Goal: Task Accomplishment & Management: Manage account settings

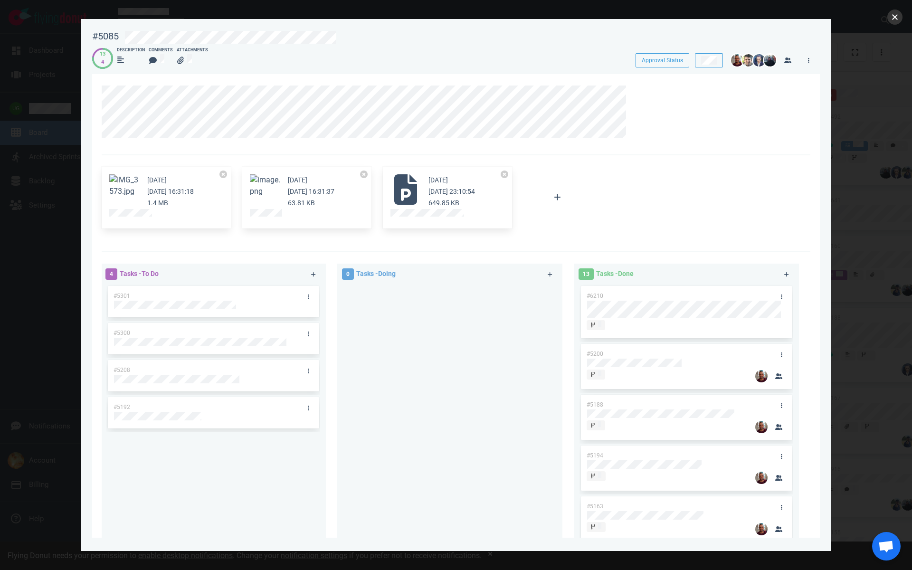
click at [891, 15] on button "close" at bounding box center [895, 17] width 15 height 15
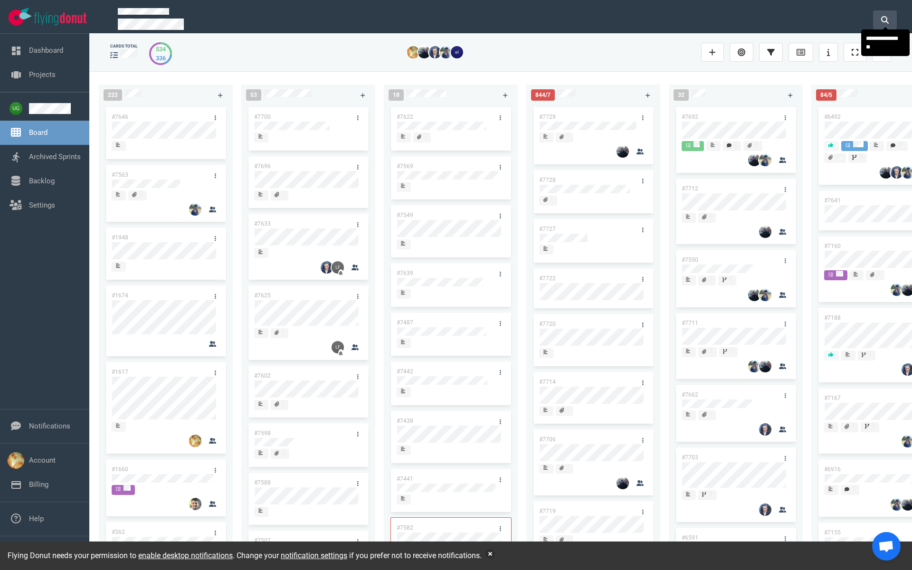
click at [884, 19] on icon at bounding box center [885, 20] width 8 height 8
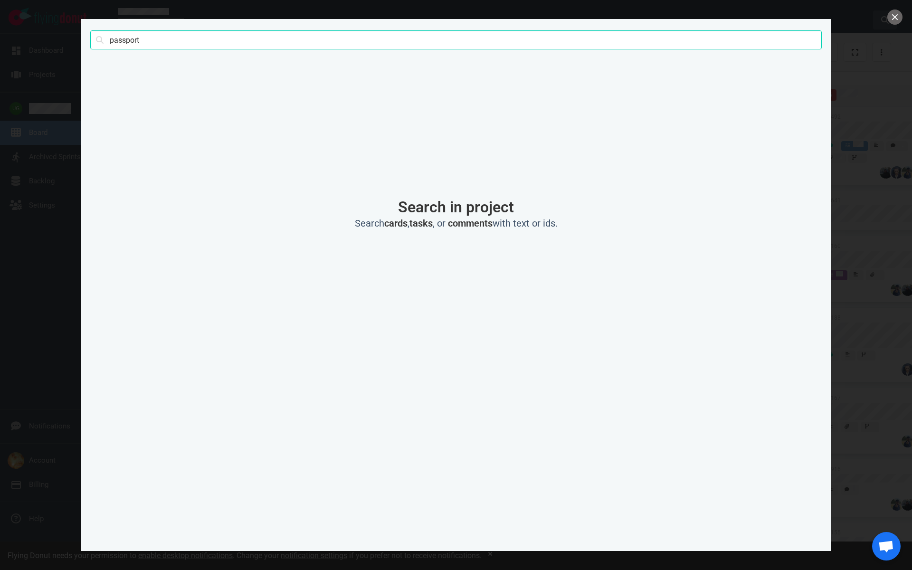
type input "passport"
click button "Search" at bounding box center [0, 0] width 0 height 0
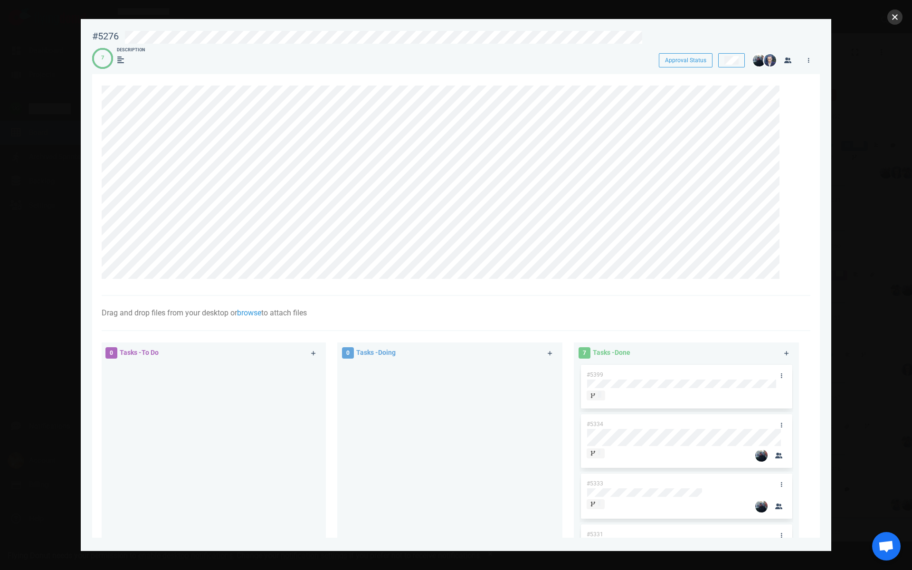
click at [901, 19] on button "close" at bounding box center [895, 17] width 15 height 15
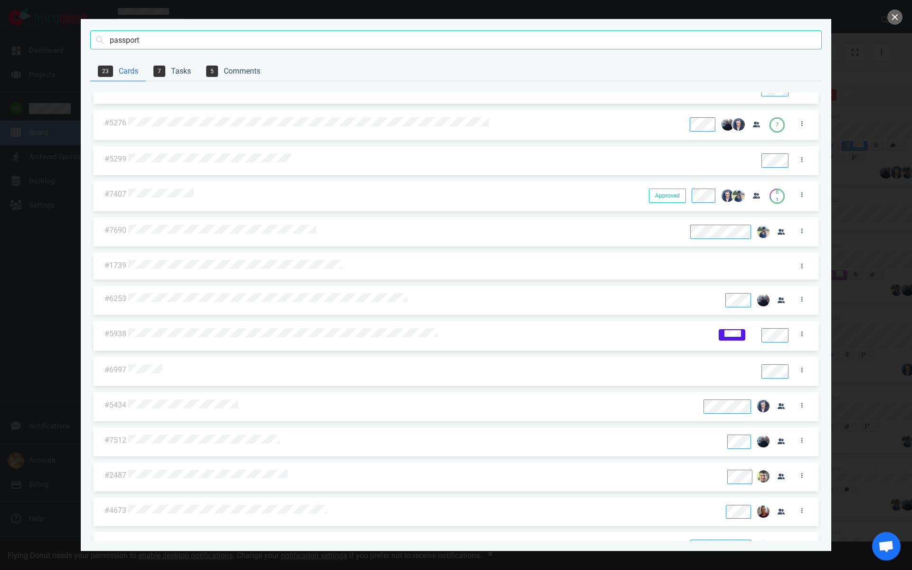
scroll to position [223, 0]
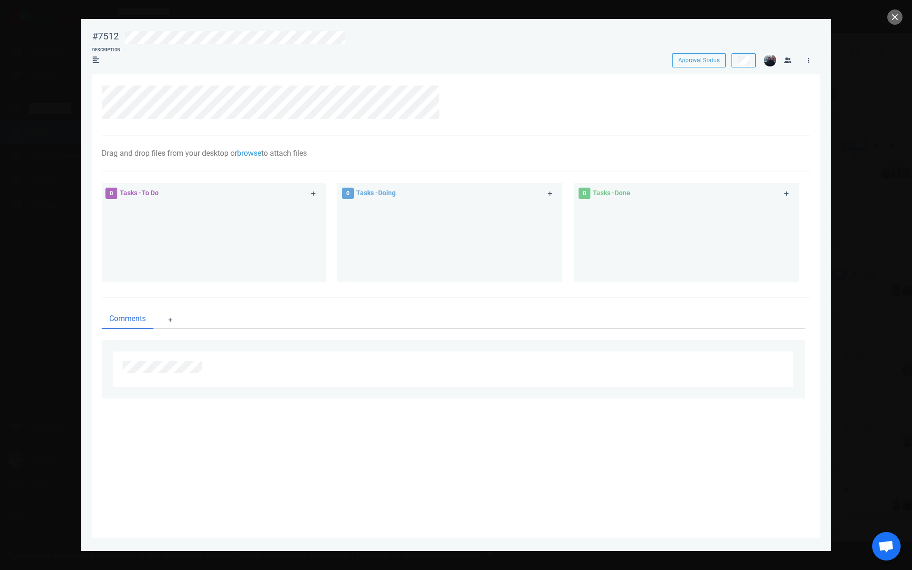
copy div
drag, startPoint x: 454, startPoint y: 118, endPoint x: 93, endPoint y: 86, distance: 362.5
click at [93, 86] on section "Drag and drop files from your desktop or browse to attach files Attach Files Co…" at bounding box center [456, 306] width 728 height 464
click at [810, 62] on link at bounding box center [808, 60] width 15 height 12
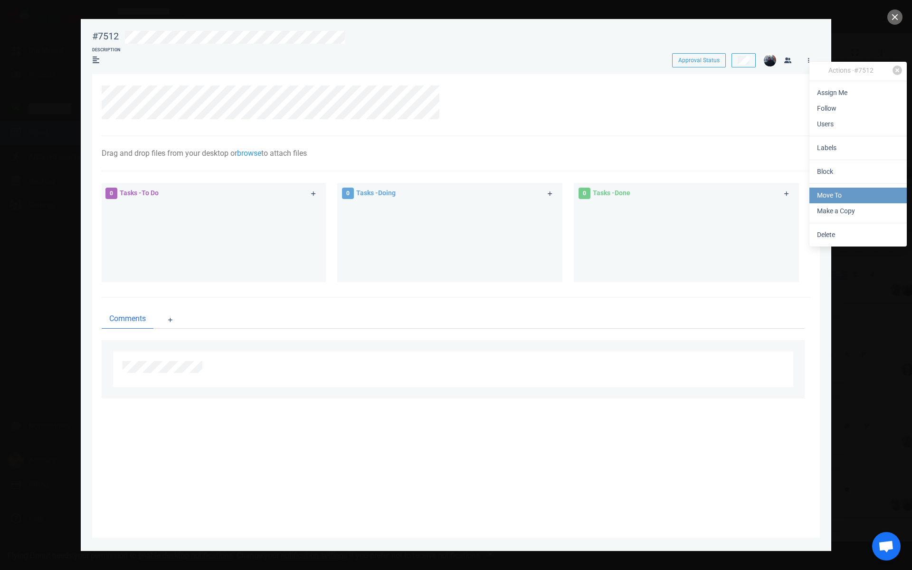
click at [824, 191] on link "Move To" at bounding box center [858, 196] width 97 height 16
select select "sprint"
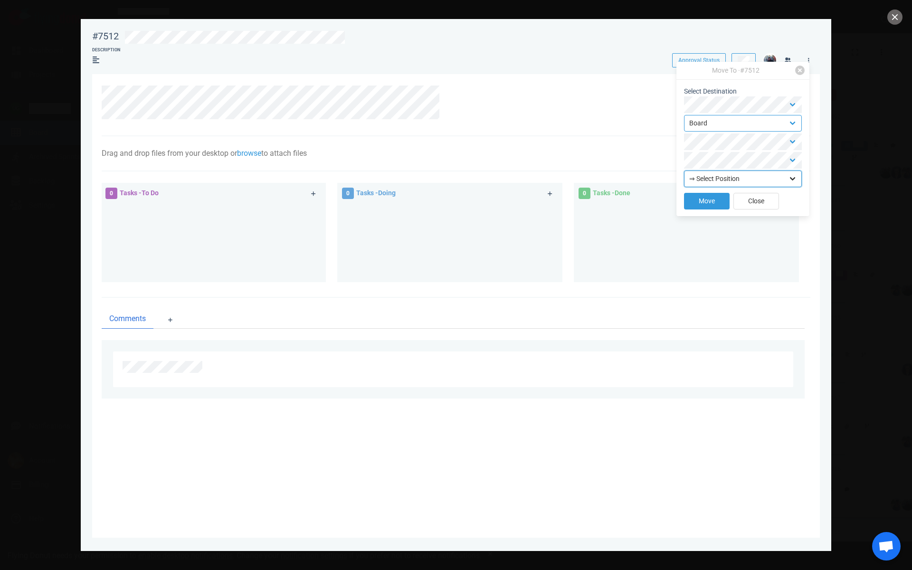
click at [709, 180] on select "⇒ Select Position Top Bottom" at bounding box center [743, 179] width 118 height 17
select select "top"
click at [684, 171] on select "⇒ Select Position Top Bottom" at bounding box center [743, 179] width 118 height 17
click at [707, 199] on button "Move" at bounding box center [707, 201] width 46 height 17
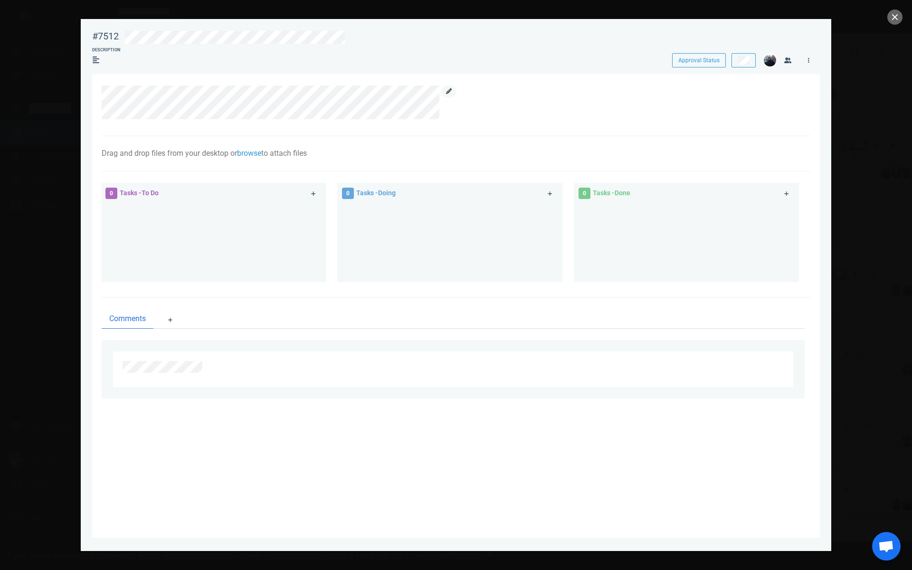
click at [451, 91] on icon at bounding box center [449, 91] width 6 height 6
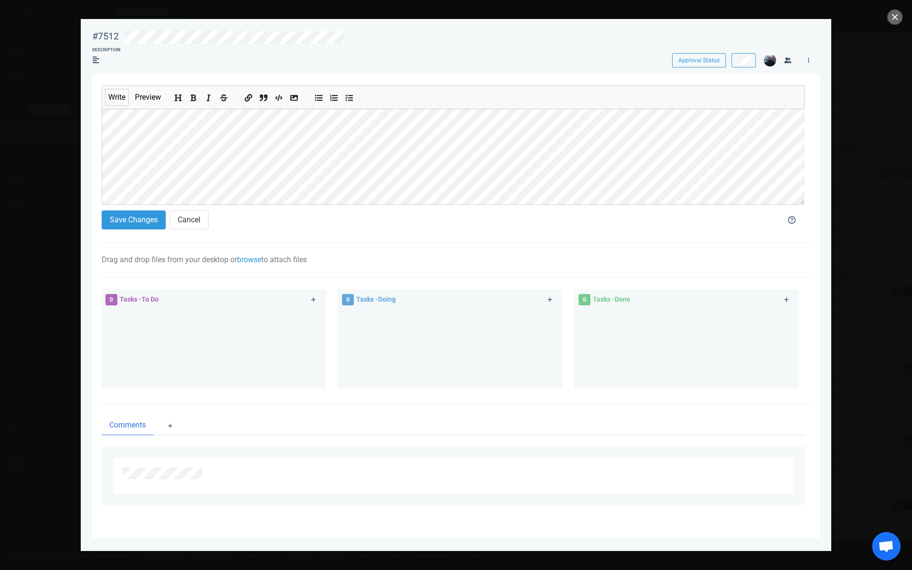
click at [71, 121] on div "#7512 Approval Status Description Approval Status Write Preview Save Changes Ca…" at bounding box center [456, 285] width 912 height 570
drag, startPoint x: 354, startPoint y: 37, endPoint x: 74, endPoint y: 31, distance: 280.9
click at [74, 31] on div "#7512 Approval Status Description Approval Status Write Preview Save Changes Ca…" at bounding box center [456, 285] width 912 height 570
click at [136, 222] on button "Save Changes" at bounding box center [134, 220] width 64 height 19
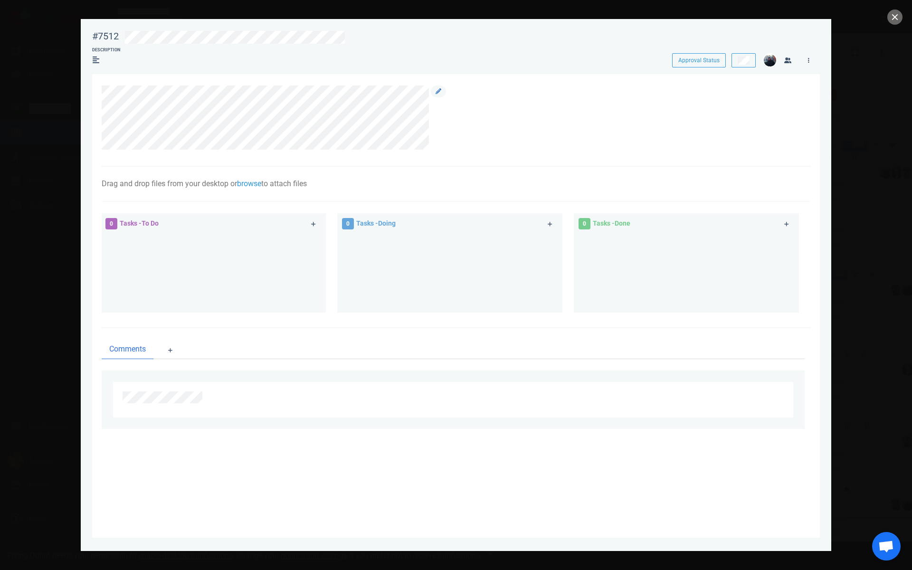
click at [103, 111] on div at bounding box center [453, 120] width 703 height 69
click at [435, 91] on link at bounding box center [438, 92] width 15 height 12
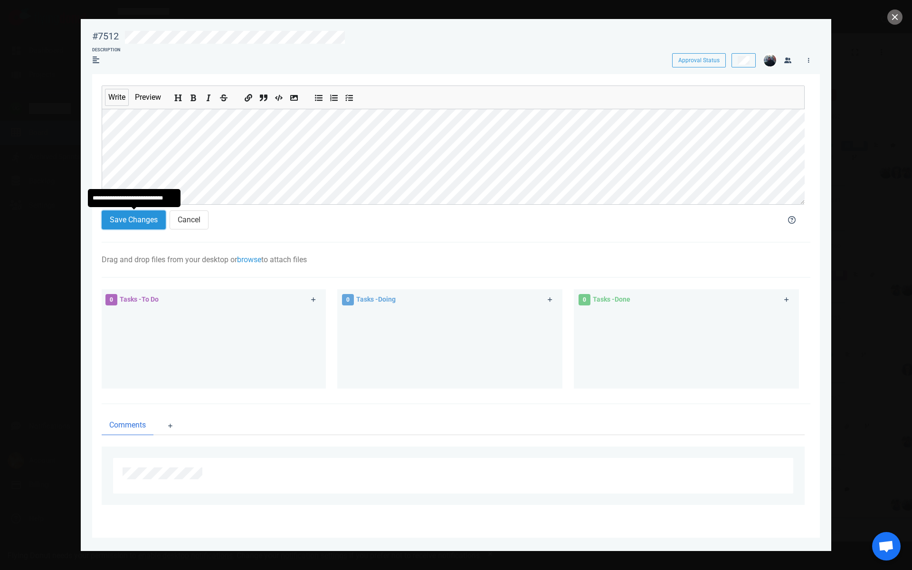
click at [133, 218] on button "Save Changes" at bounding box center [134, 220] width 64 height 19
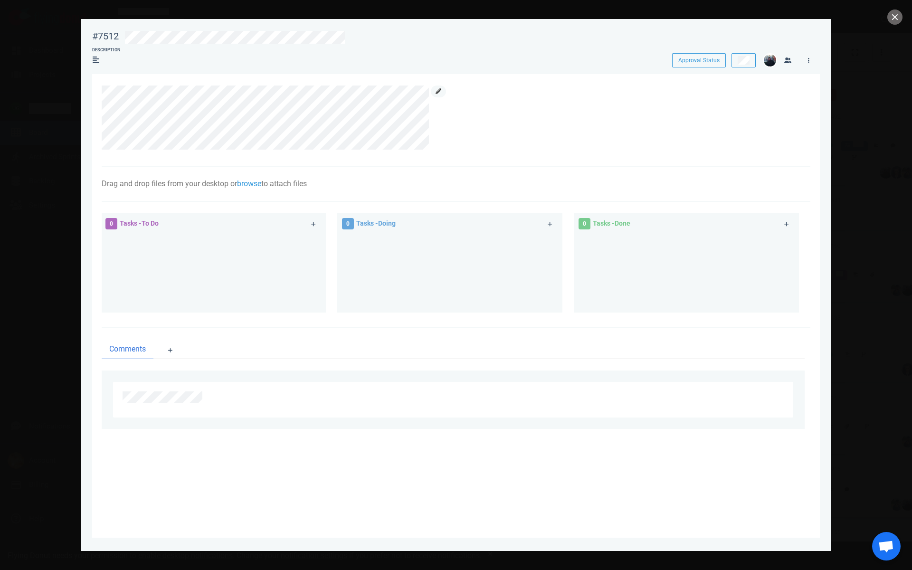
click at [438, 93] on icon at bounding box center [439, 91] width 6 height 6
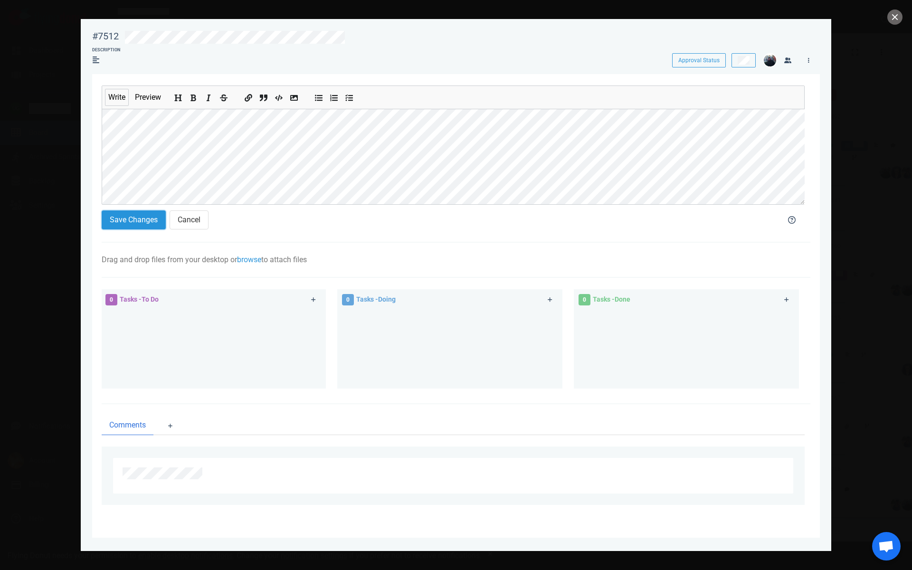
click at [127, 215] on button "Save Changes" at bounding box center [134, 220] width 64 height 19
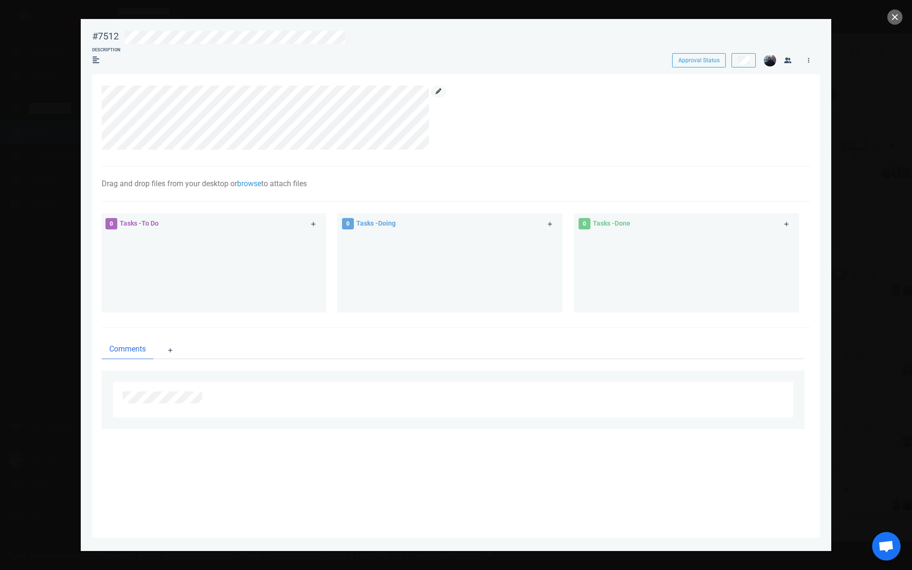
click at [434, 95] on link at bounding box center [438, 92] width 15 height 12
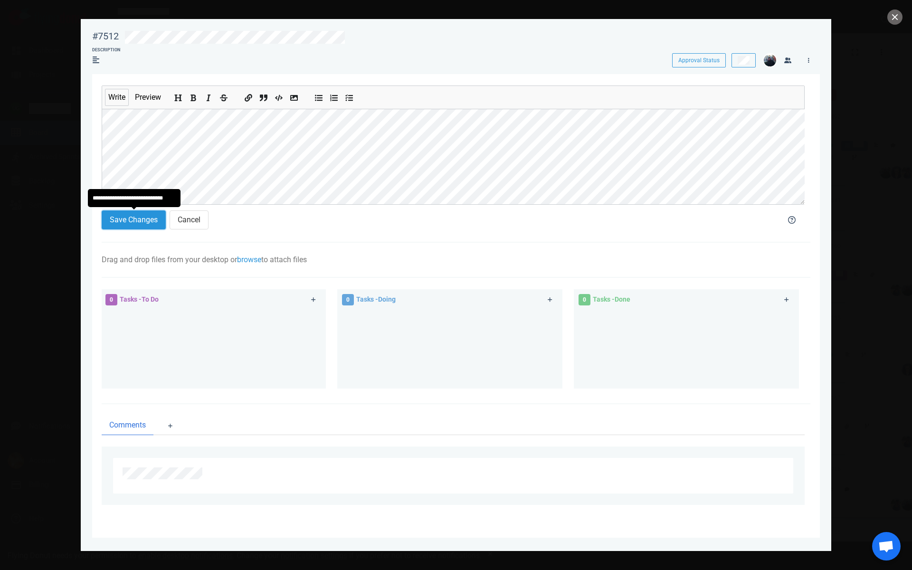
click at [126, 224] on button "Save Changes" at bounding box center [134, 220] width 64 height 19
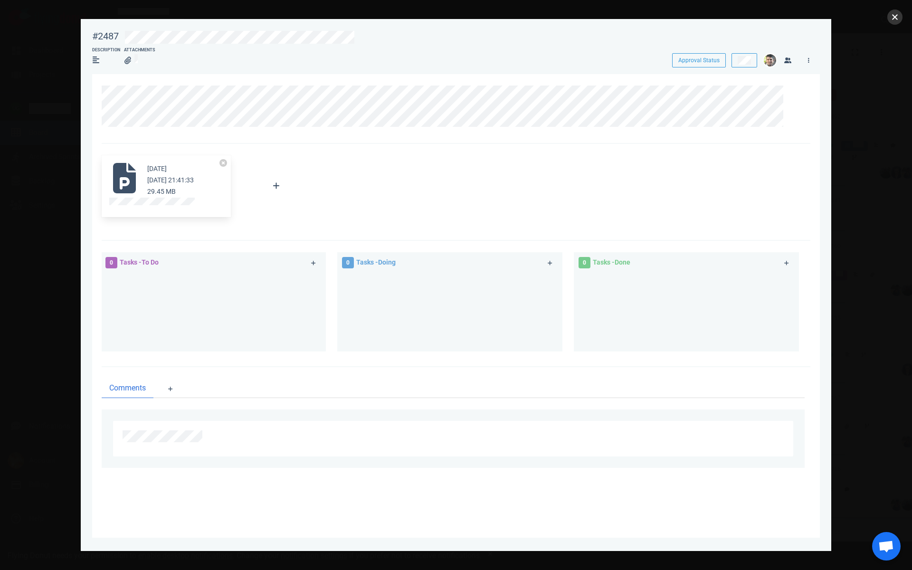
click at [897, 14] on button "close" at bounding box center [895, 17] width 15 height 15
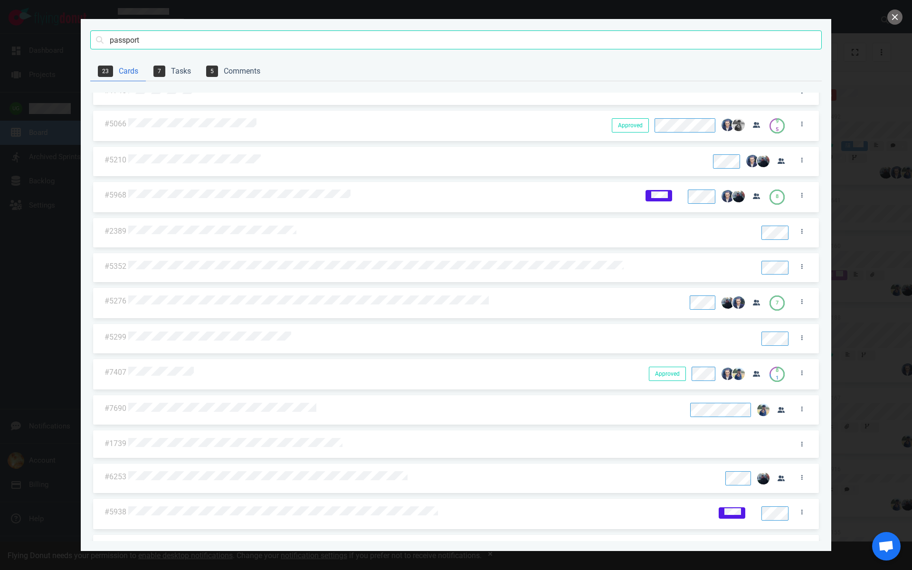
scroll to position [0, 0]
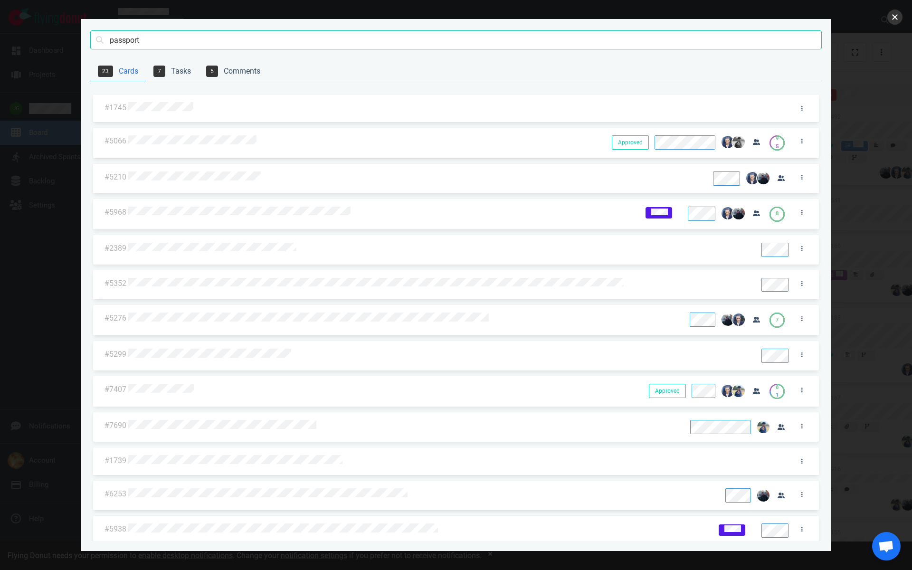
click at [894, 16] on button "close" at bounding box center [895, 17] width 15 height 15
